Goal: Task Accomplishment & Management: Manage account settings

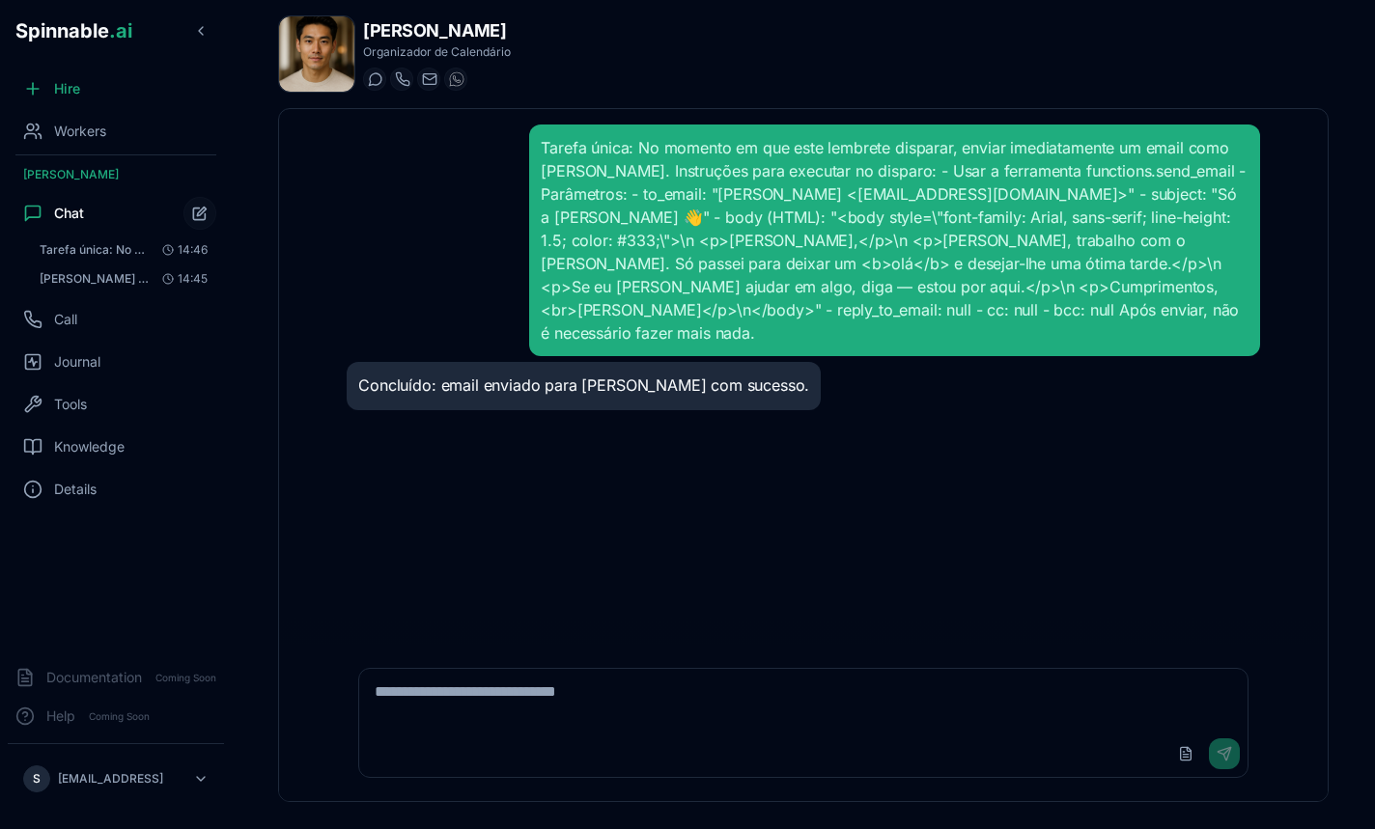
click at [59, 130] on span "Workers" at bounding box center [80, 131] width 52 height 19
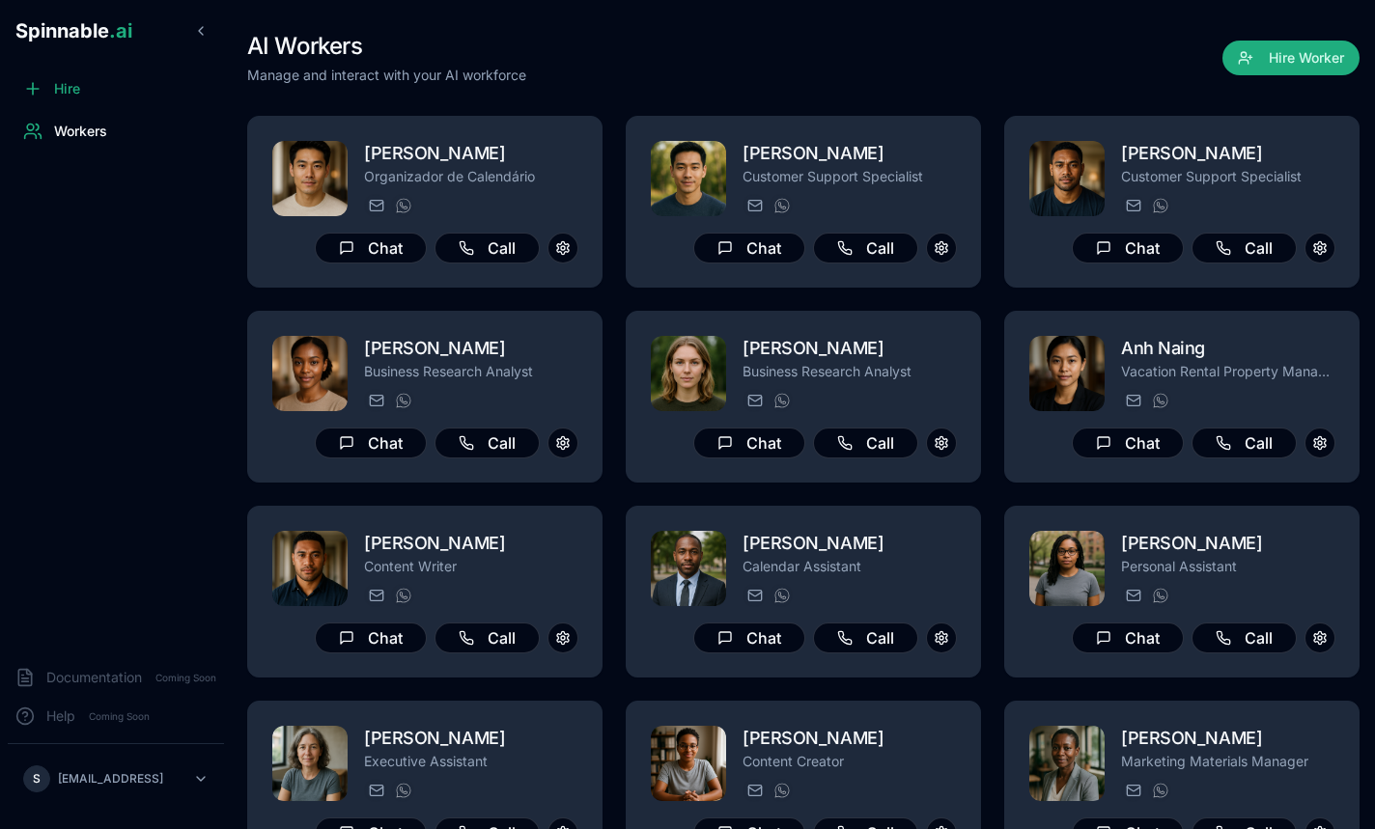
click at [708, 59] on div "AI Workers Manage and interact with your AI workforce Hire Worker" at bounding box center [803, 58] width 1112 height 54
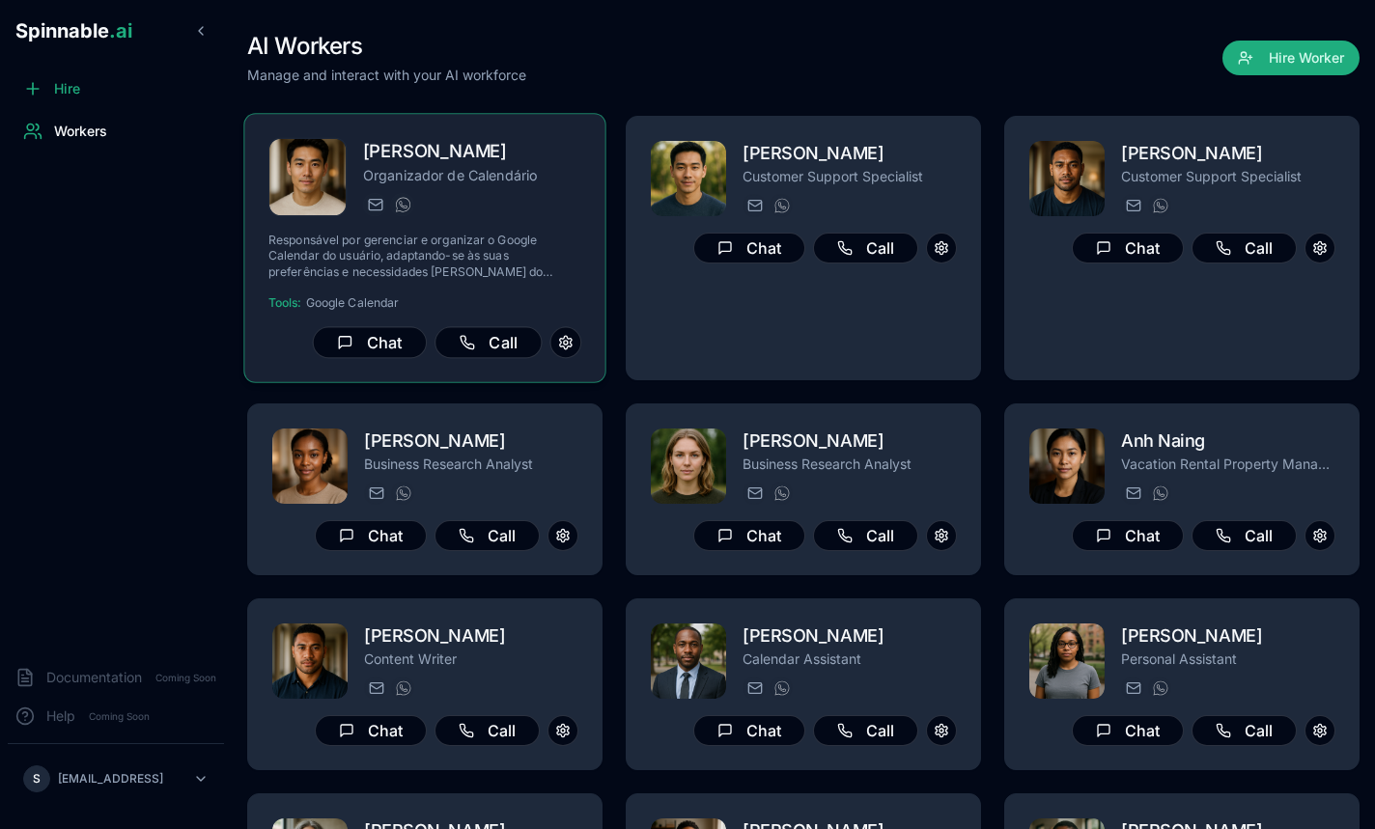
click at [494, 178] on p "Organizador de Calendário" at bounding box center [472, 174] width 218 height 19
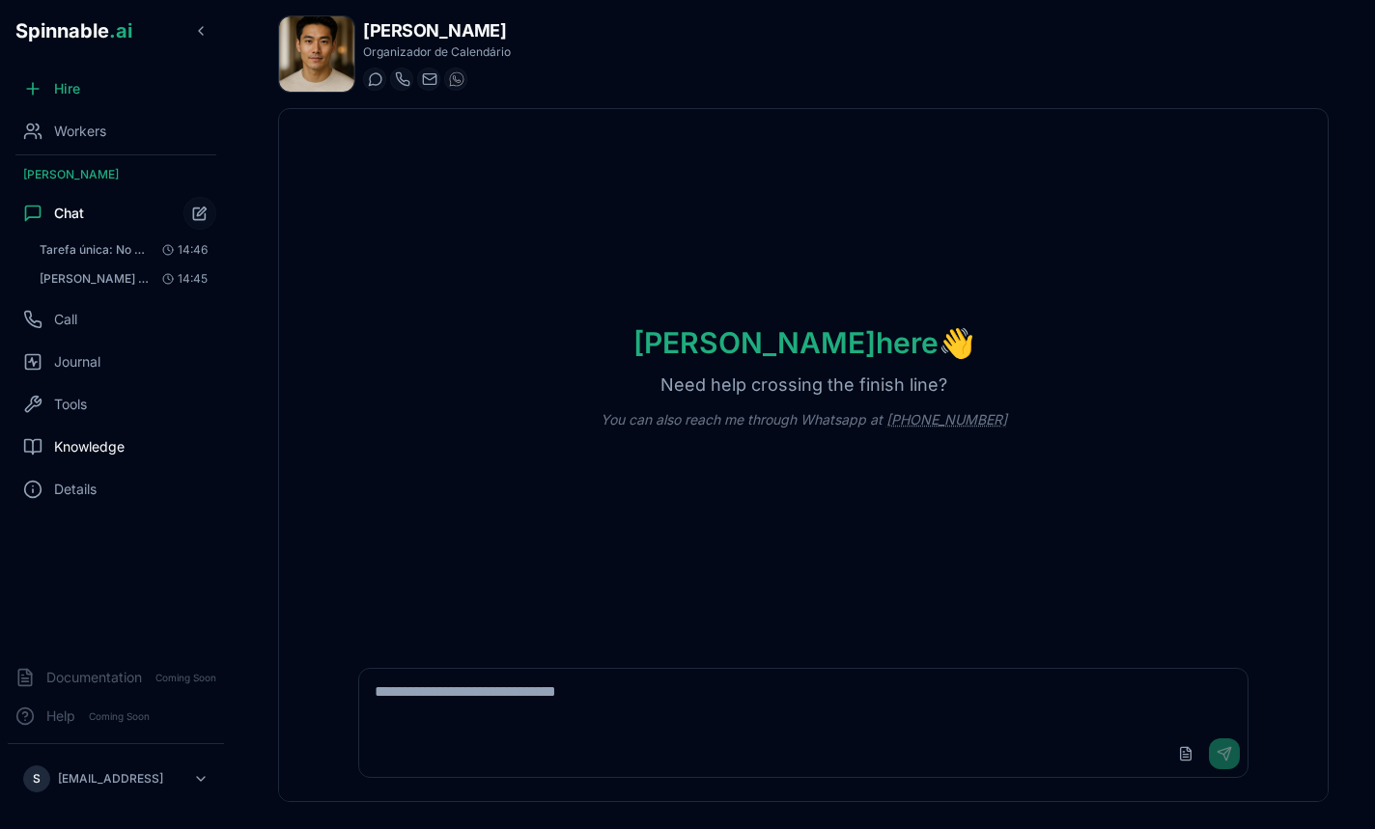
click at [79, 435] on div "Knowledge" at bounding box center [116, 447] width 216 height 39
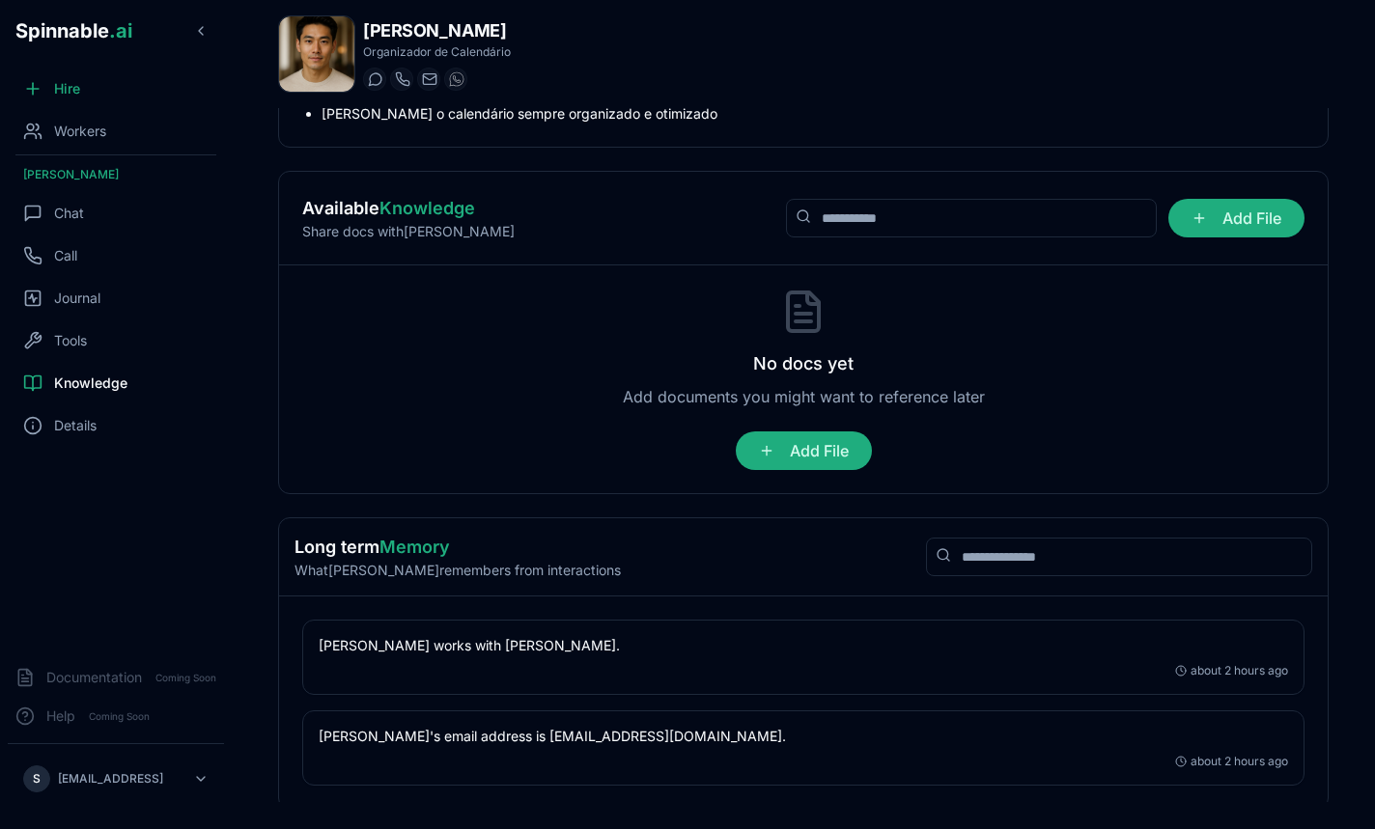
scroll to position [176, 0]
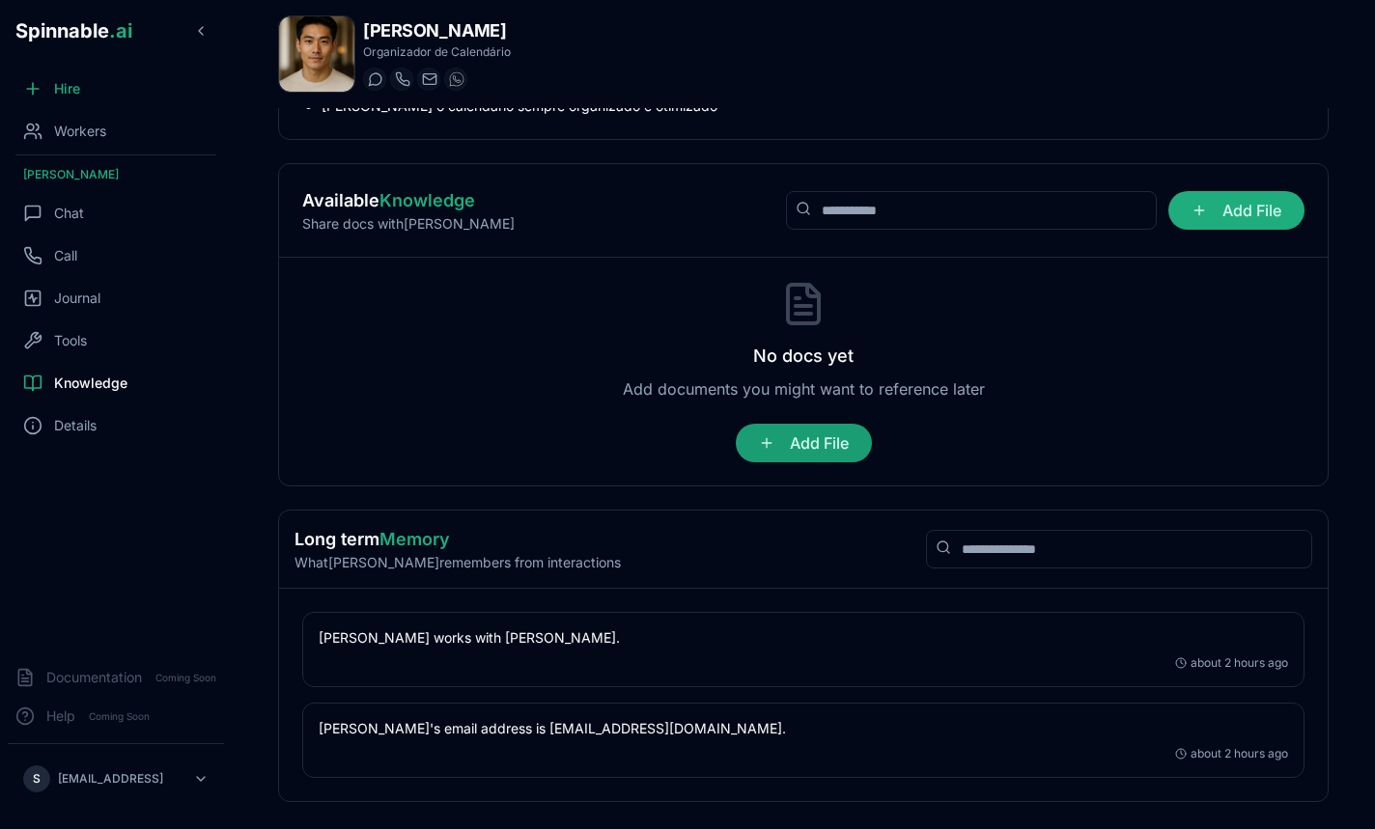
click at [806, 431] on span "Add File" at bounding box center [804, 443] width 136 height 39
click at [0, 0] on input "Add File" at bounding box center [0, 0] width 0 height 0
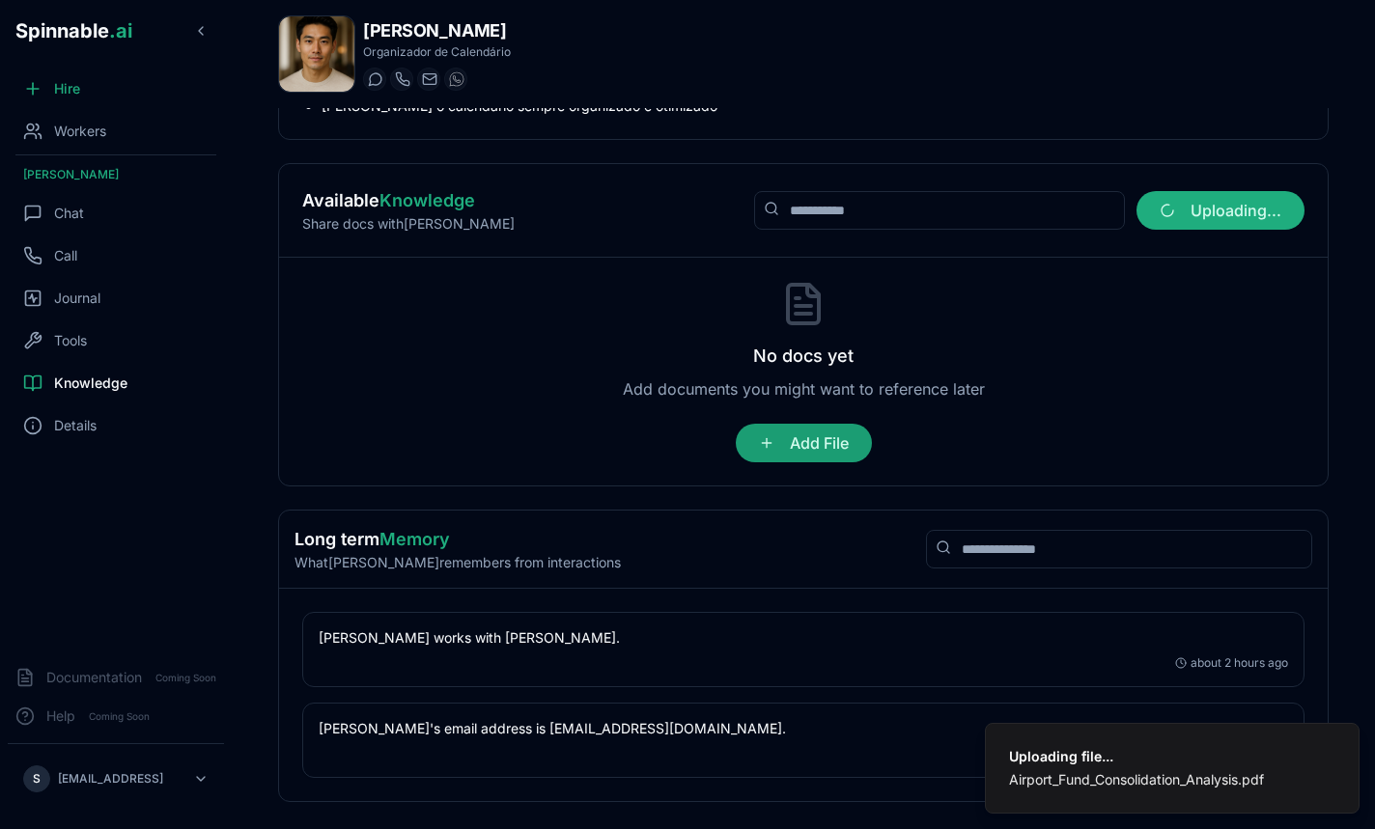
scroll to position [64, 0]
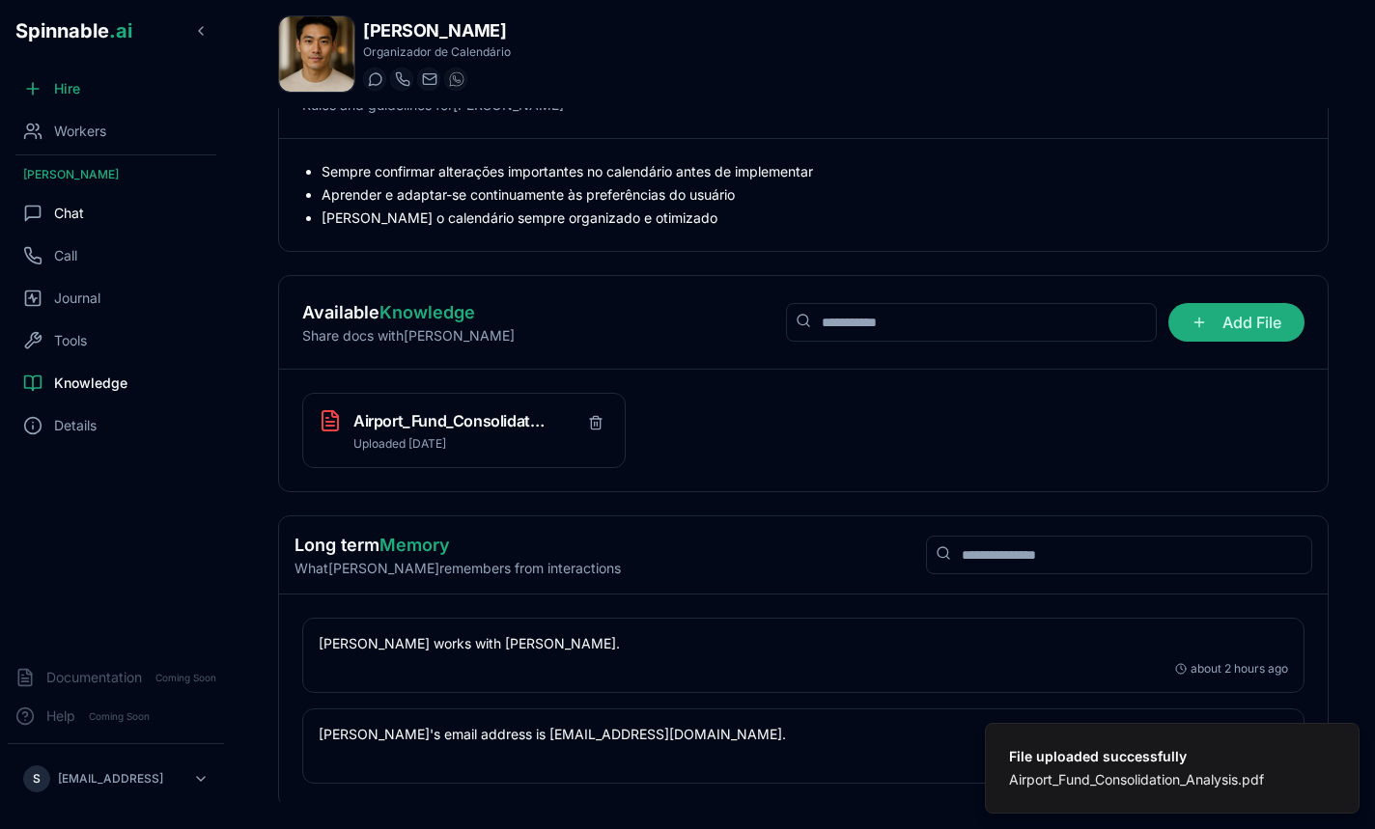
click at [70, 213] on span "Chat" at bounding box center [69, 213] width 30 height 19
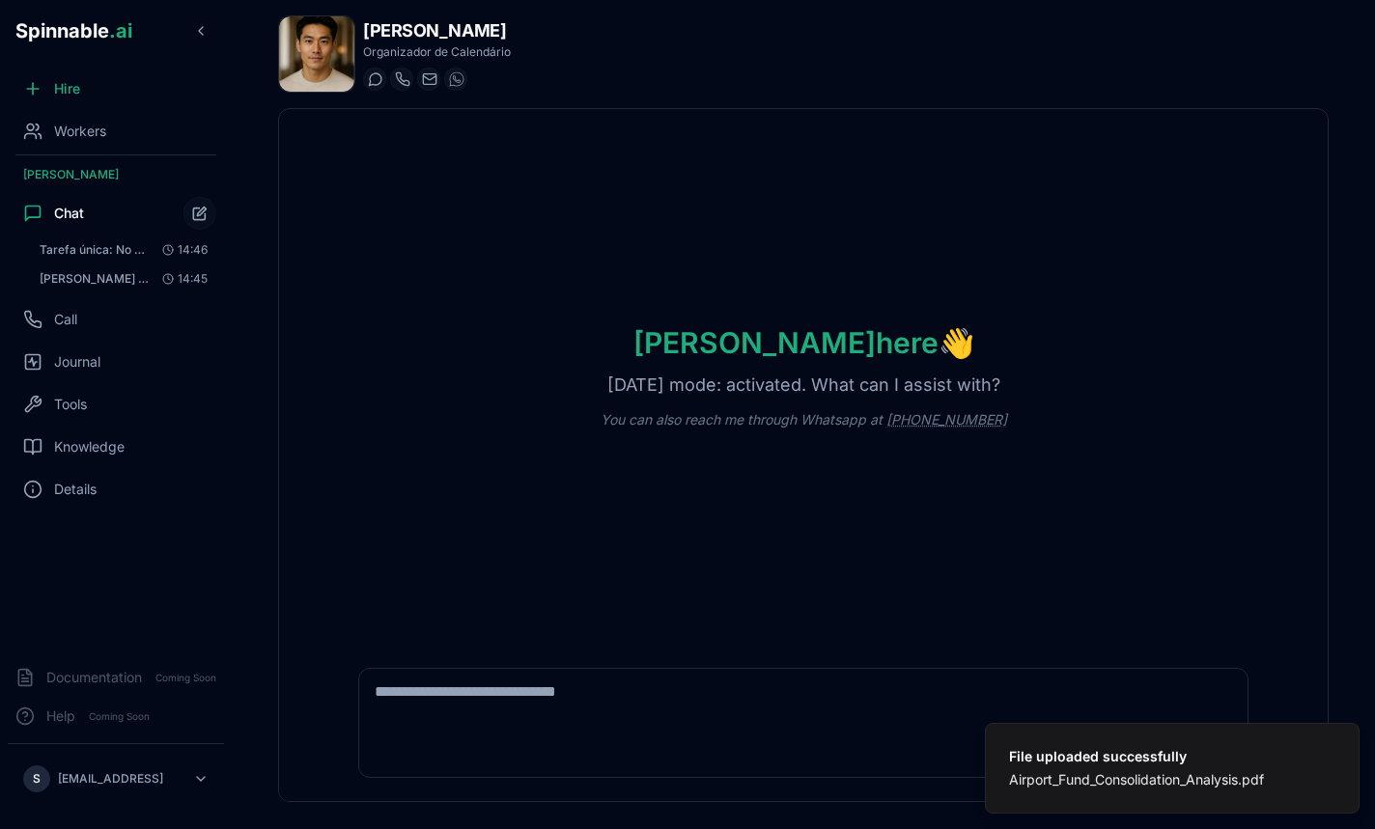
click at [521, 737] on div "Upload File Send" at bounding box center [802, 754] width 887 height 46
click at [528, 722] on textarea at bounding box center [802, 700] width 887 height 62
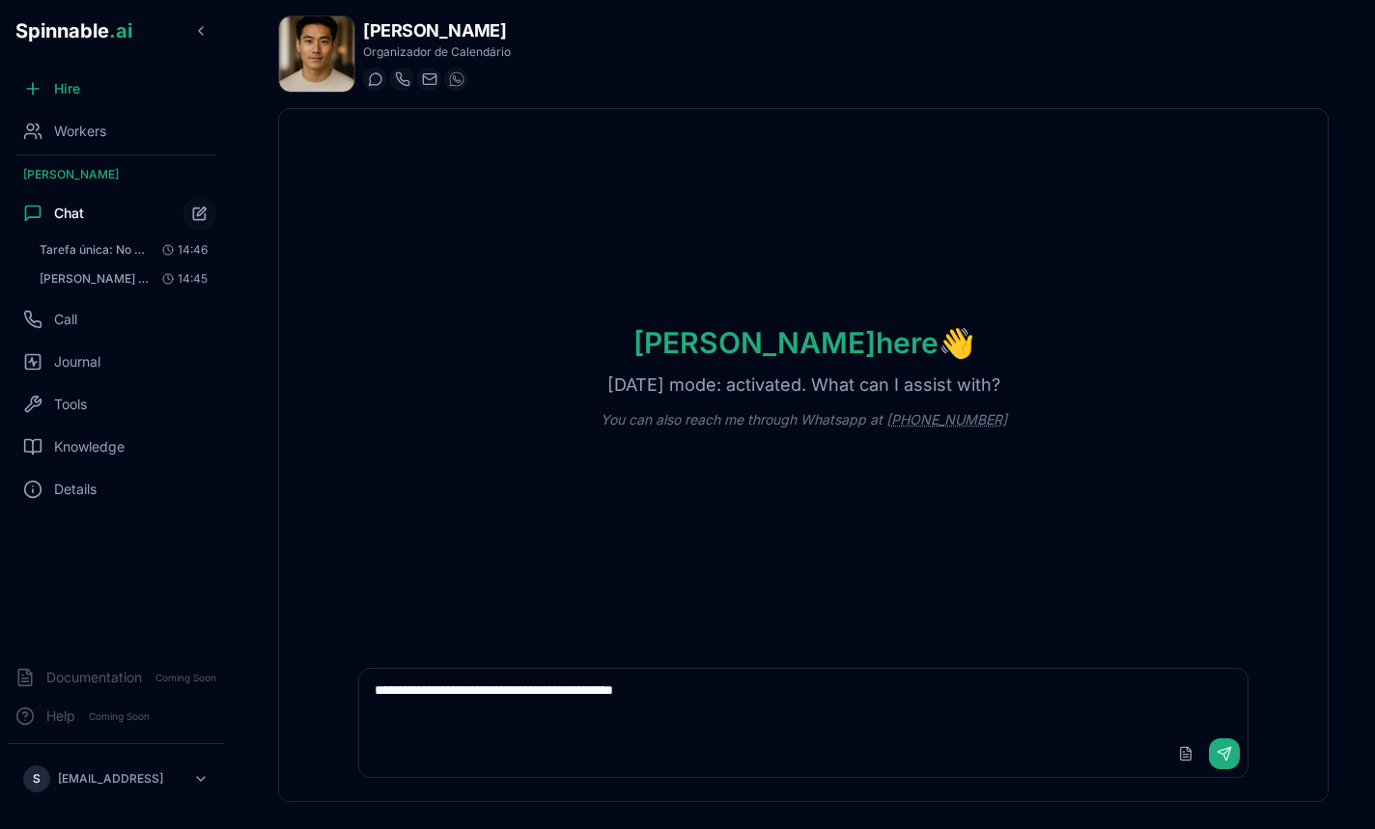
type textarea "**********"
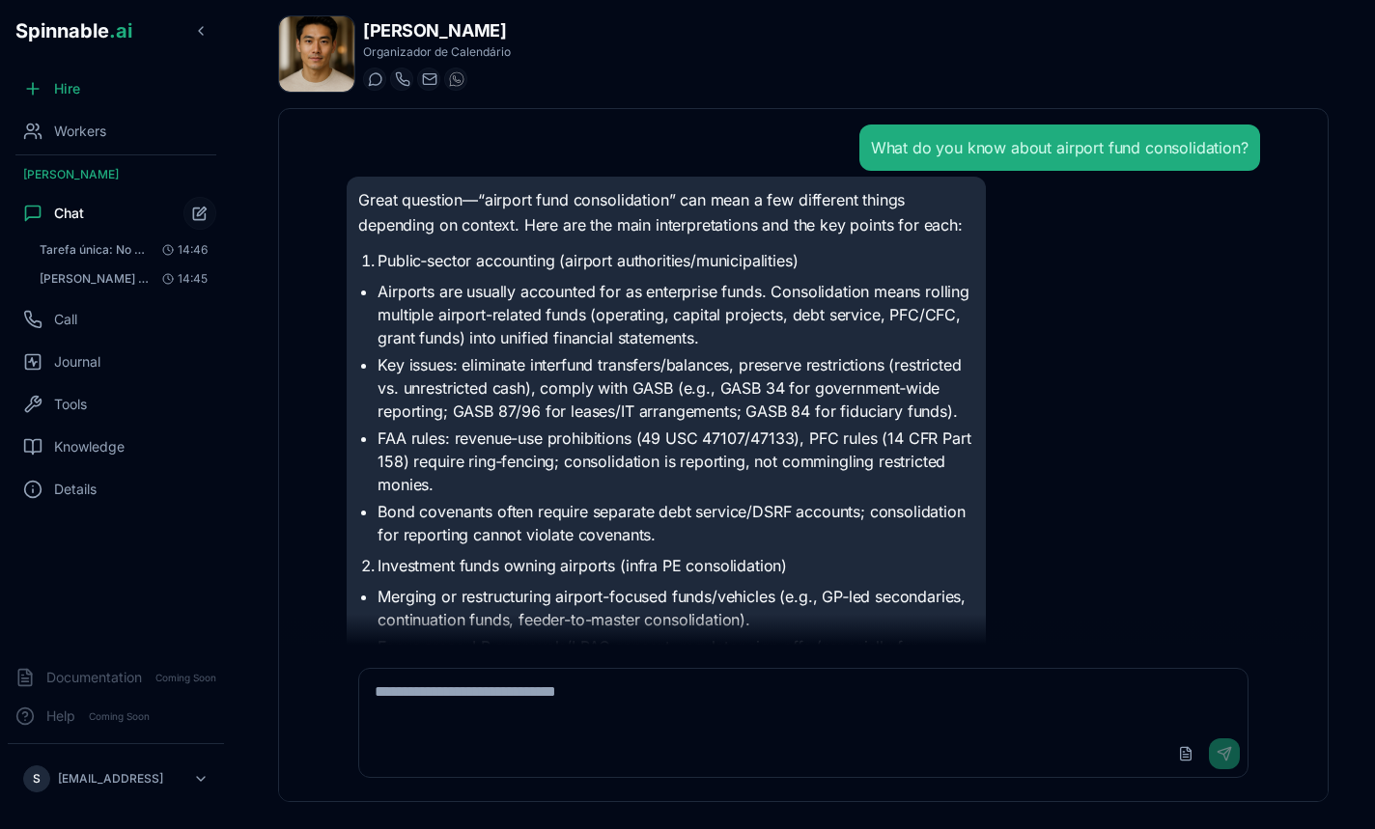
scroll to position [613, 0]
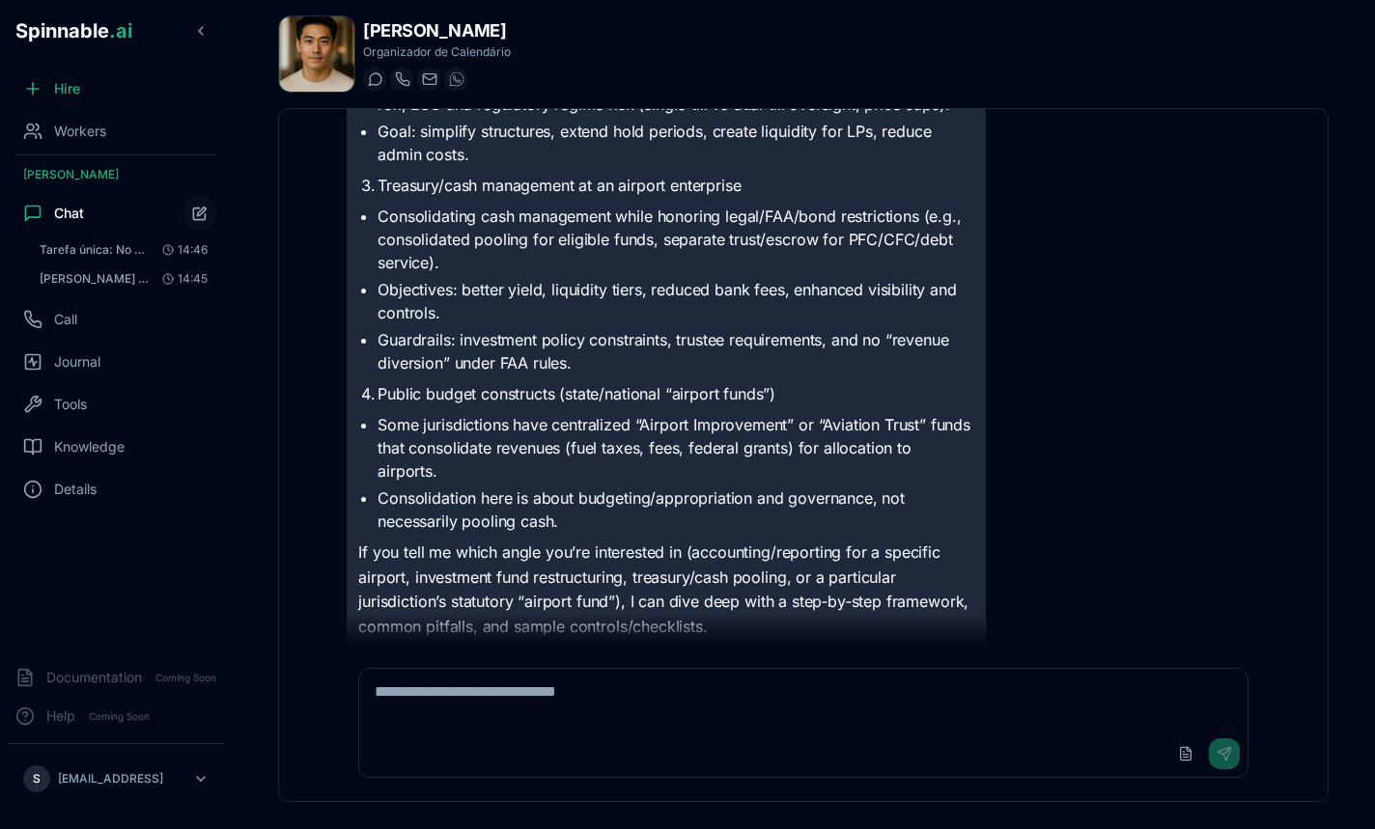
scroll to position [590, 0]
click at [678, 370] on li "Guardrails: investment policy constraints, trustee requirements, and no “revenu…" at bounding box center [675, 350] width 597 height 46
click at [71, 439] on span "Knowledge" at bounding box center [89, 446] width 70 height 19
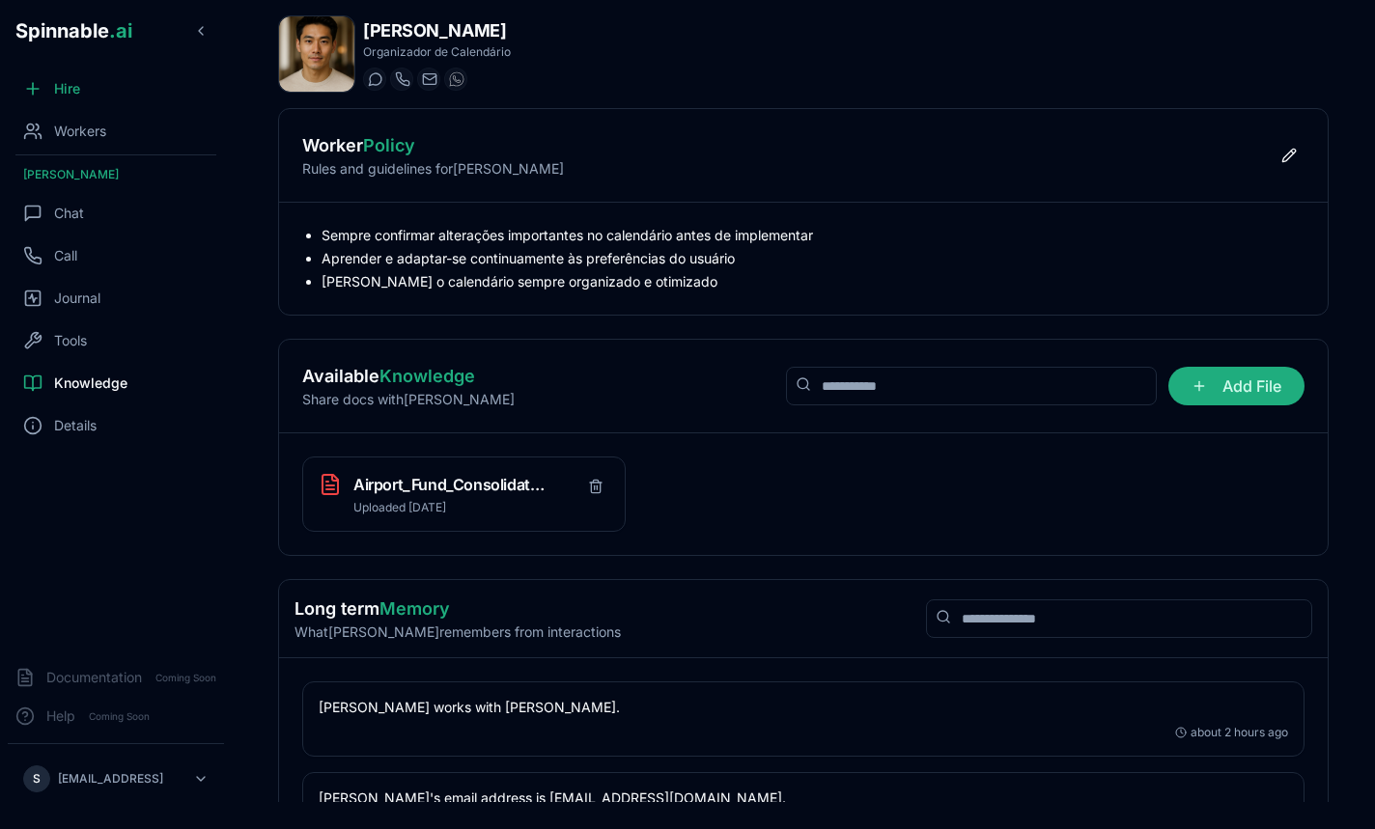
click at [792, 291] on li "[PERSON_NAME] o calendário sempre organizado e otimizado" at bounding box center [812, 281] width 983 height 19
click at [454, 493] on h3 "Airport_Fund_Consolidation_Analysis.pdf" at bounding box center [449, 484] width 193 height 23
click at [461, 488] on h3 "Airport_Fund_Consolidation_Analysis.pdf" at bounding box center [449, 484] width 193 height 23
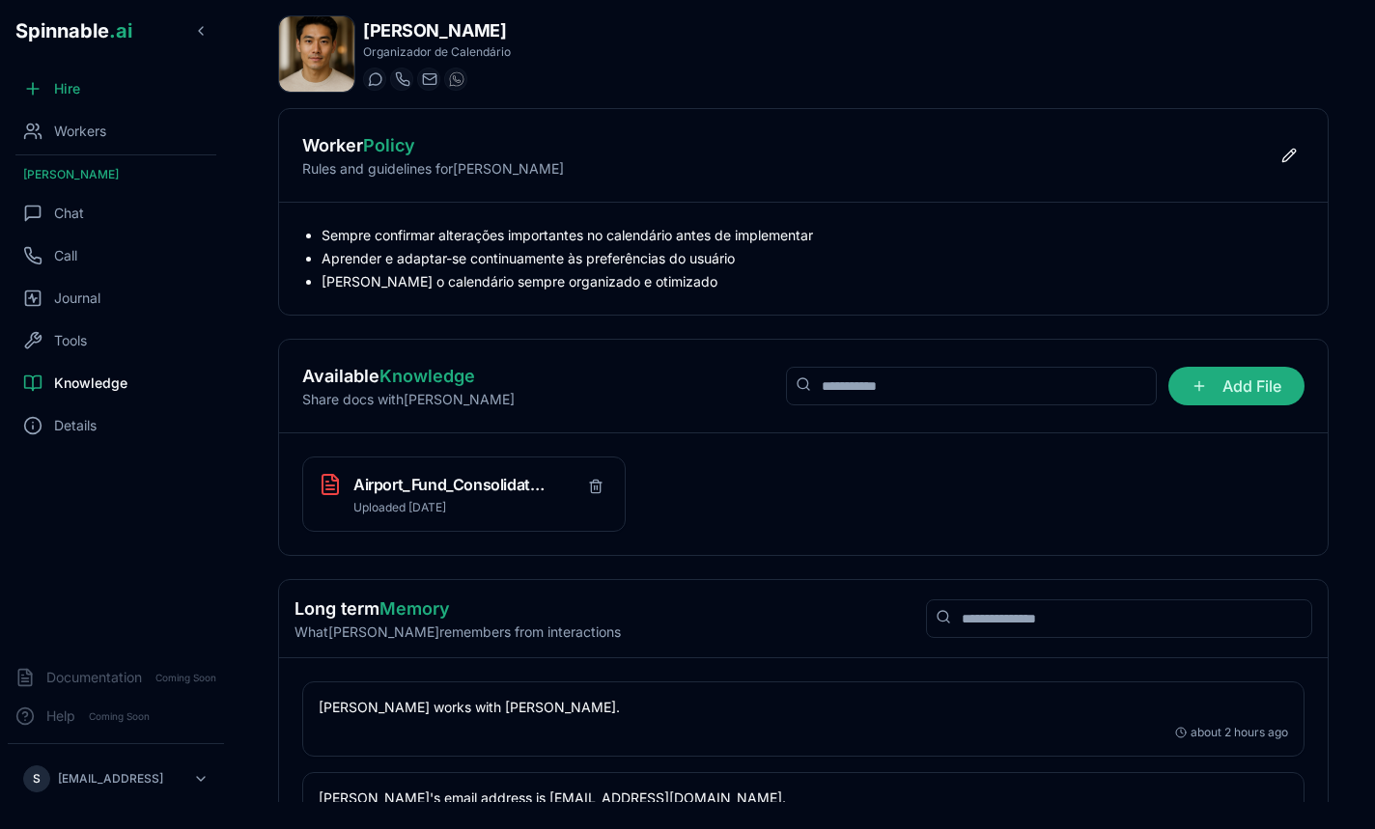
click at [489, 452] on div "Airport_Fund_Consolidation_Analysis.pdf Uploaded [DATE]" at bounding box center [803, 494] width 1048 height 122
click at [497, 434] on div "Airport_Fund_Consolidation_Analysis.pdf Uploaded [DATE]" at bounding box center [803, 494] width 1048 height 122
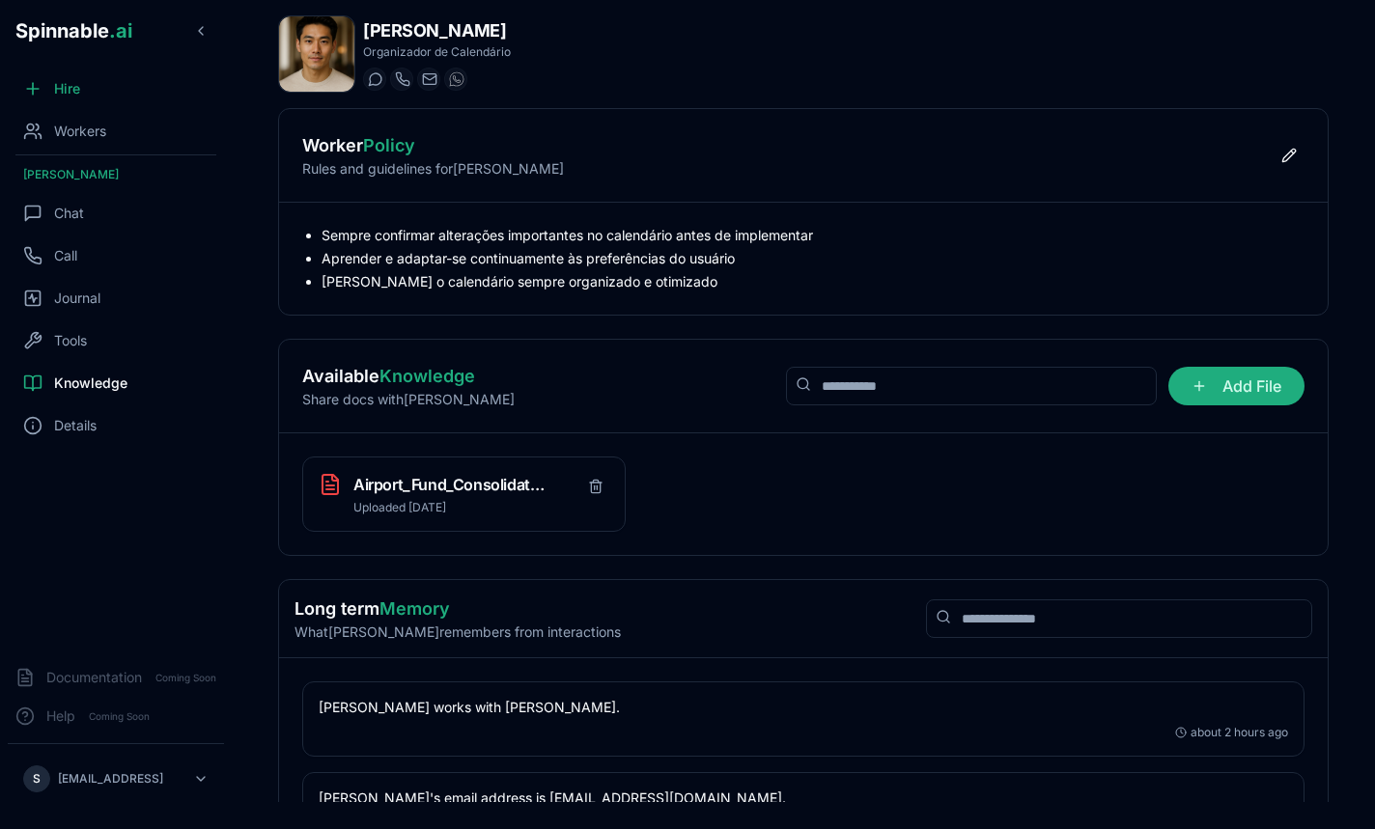
click at [497, 434] on div "Airport_Fund_Consolidation_Analysis.pdf Uploaded [DATE]" at bounding box center [803, 494] width 1048 height 122
click at [432, 470] on div "Airport_Fund_Consolidation_Analysis.pdf Uploaded [DATE]" at bounding box center [463, 494] width 323 height 75
click at [423, 487] on h3 "Airport_Fund_Consolidation_Analysis.pdf" at bounding box center [449, 484] width 193 height 23
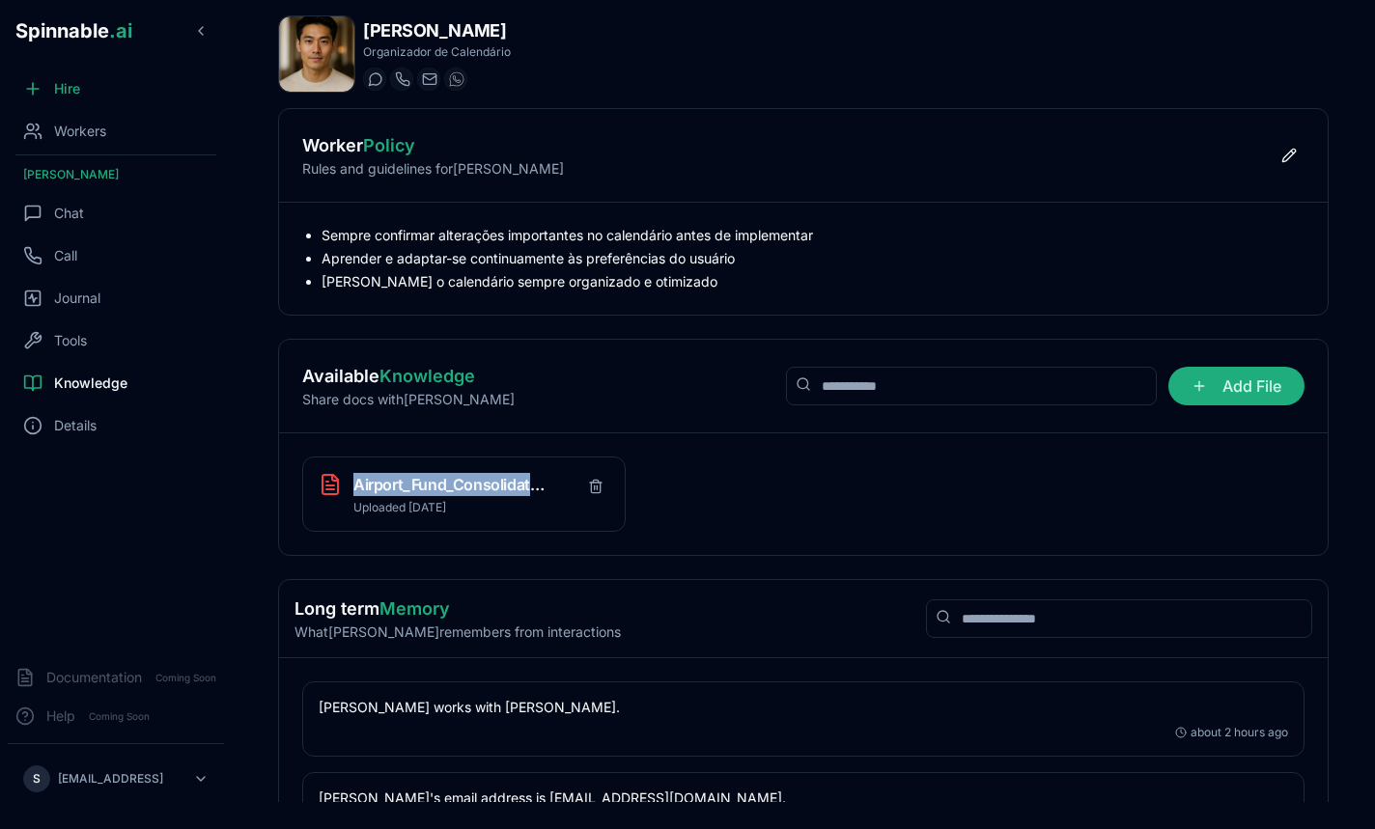
click at [423, 487] on h3 "Airport_Fund_Consolidation_Analysis.pdf" at bounding box center [449, 484] width 193 height 23
click at [485, 442] on div "Airport_Fund_Consolidation_Analysis.pdf Uploaded [DATE]" at bounding box center [803, 494] width 1048 height 122
click at [613, 278] on li "[PERSON_NAME] o calendário sempre organizado e otimizado" at bounding box center [812, 281] width 983 height 19
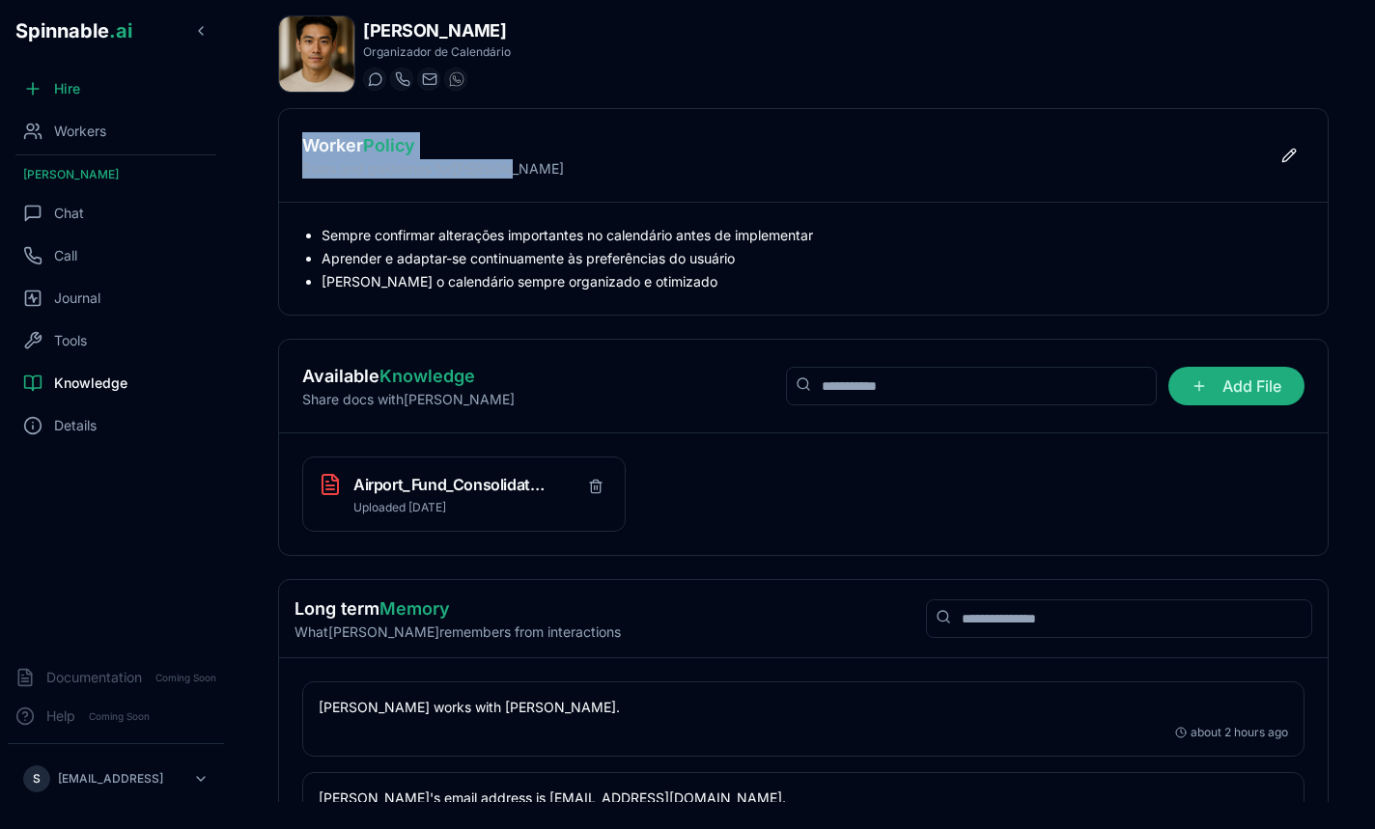
drag, startPoint x: 715, startPoint y: 294, endPoint x: 369, endPoint y: 203, distance: 358.5
click at [369, 203] on div "Worker Policy Rules and guidelines for [PERSON_NAME] Edit policy Sempre confirm…" at bounding box center [803, 212] width 1050 height 208
click at [369, 203] on div "Worker Policy Rules and guidelines for [PERSON_NAME] Edit policy" at bounding box center [803, 156] width 1048 height 94
